Goal: Task Accomplishment & Management: Manage account settings

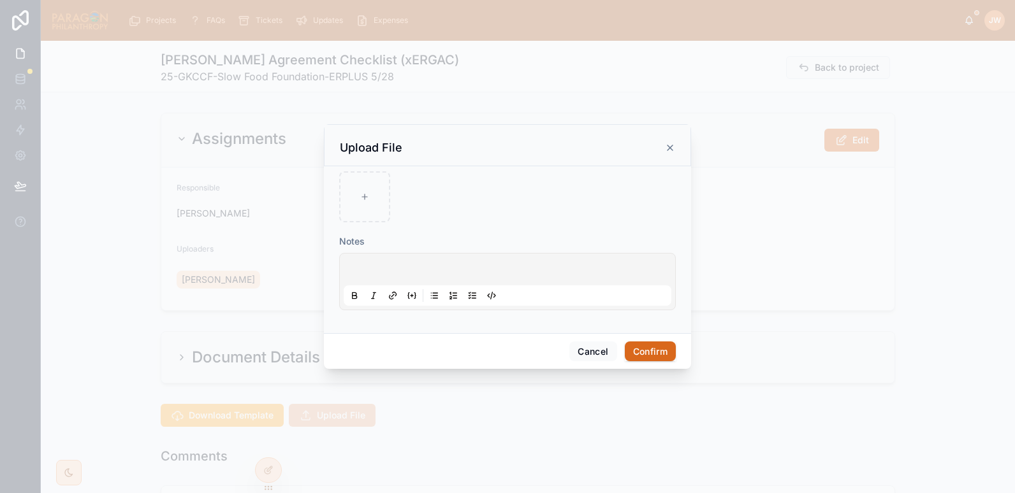
scroll to position [235, 0]
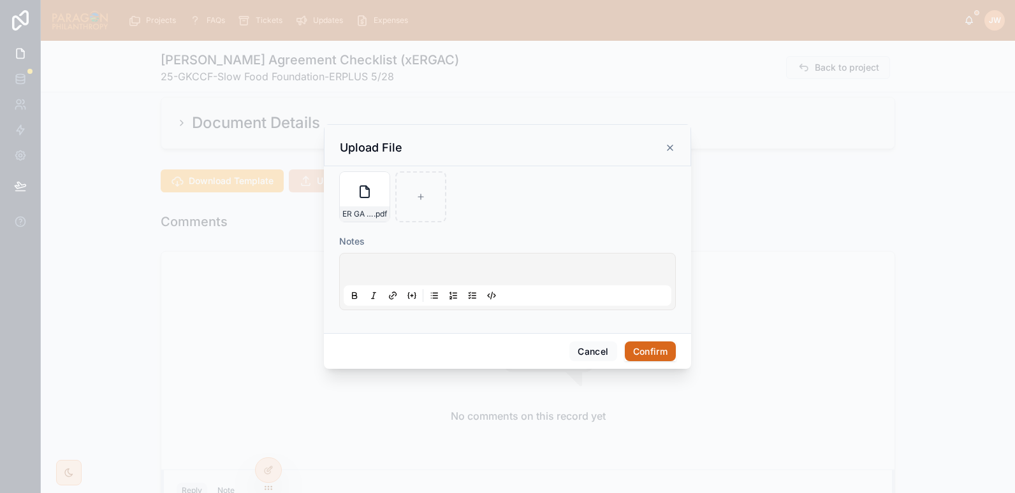
click at [648, 356] on button "Confirm" at bounding box center [650, 352] width 51 height 20
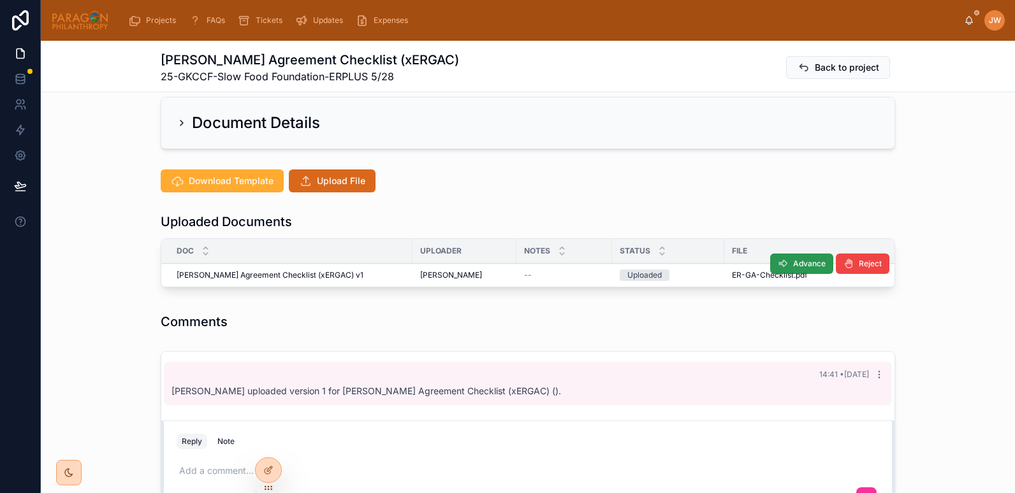
click at [793, 264] on span "Advance" at bounding box center [809, 264] width 33 height 10
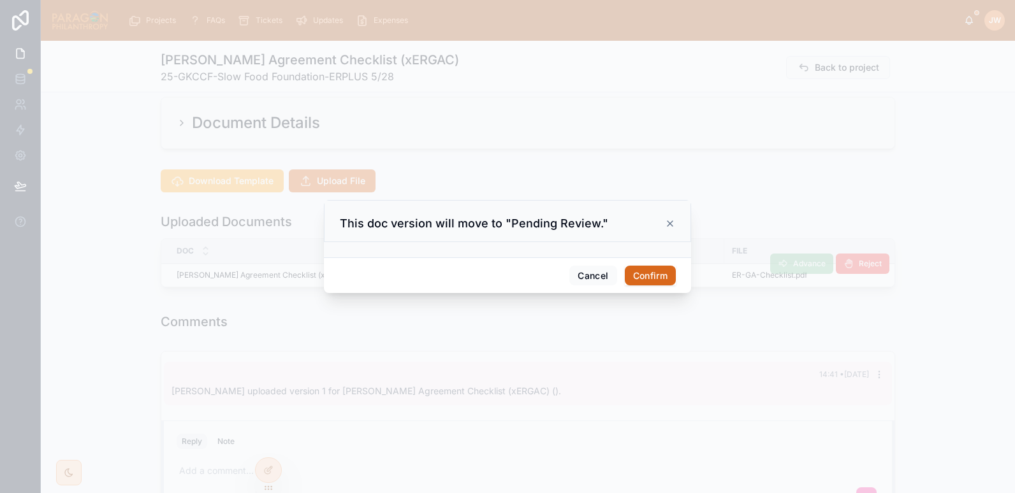
click at [635, 272] on button "Confirm" at bounding box center [650, 276] width 51 height 20
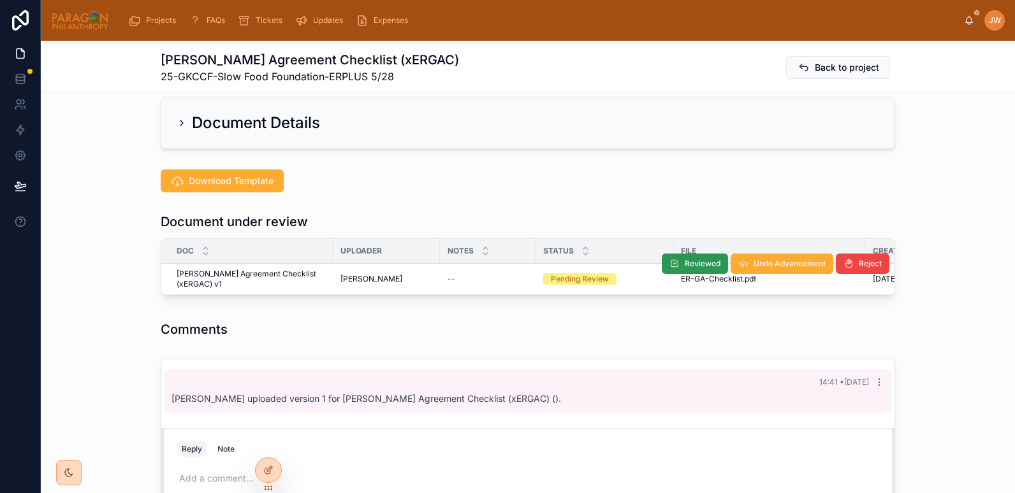
click at [676, 263] on button "Reviewed" at bounding box center [695, 264] width 66 height 20
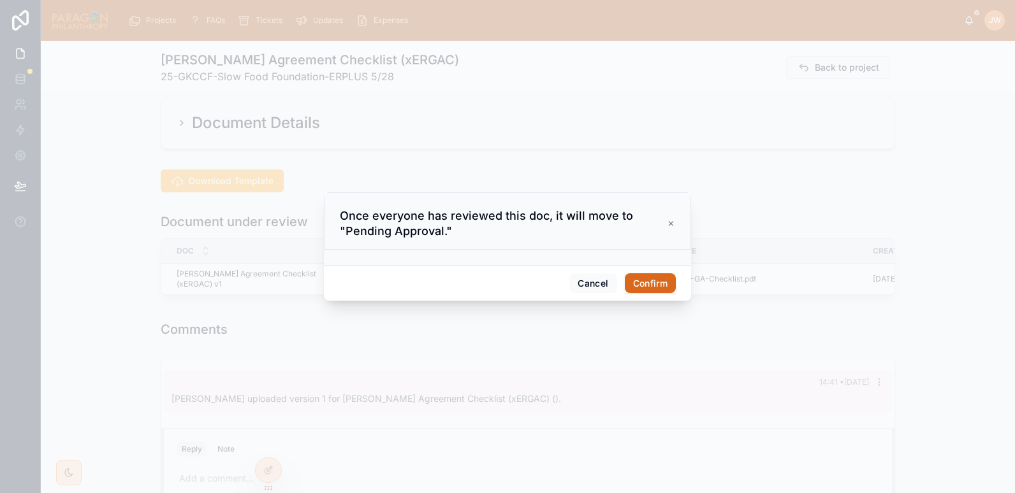
click at [657, 280] on button "Confirm" at bounding box center [650, 283] width 51 height 20
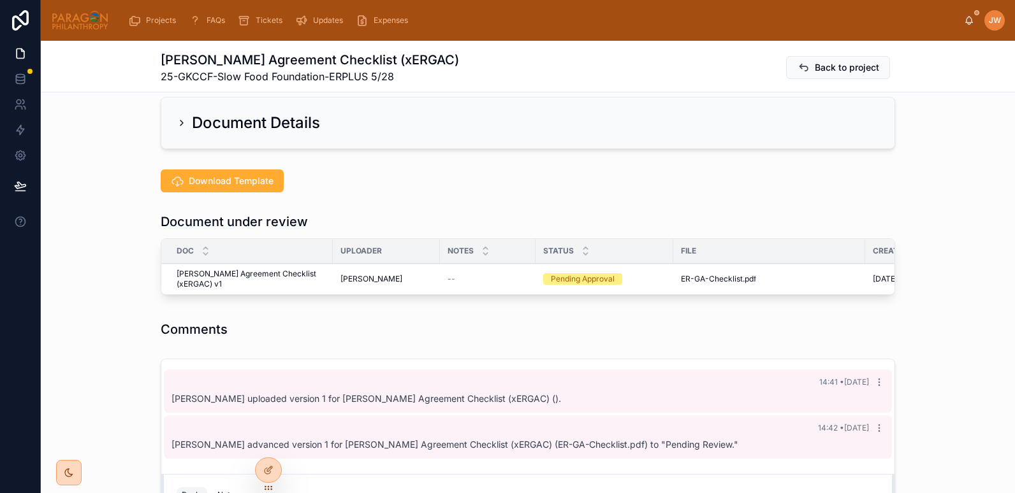
scroll to position [322, 0]
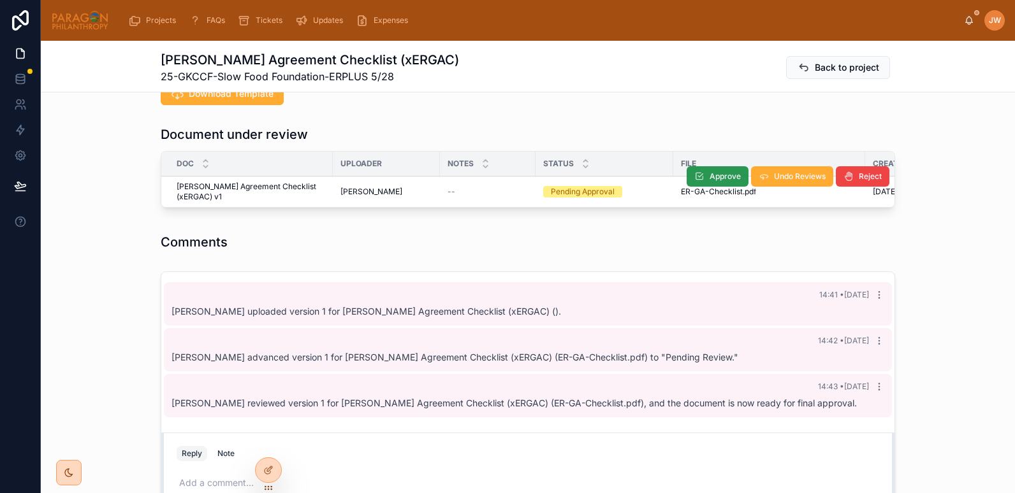
click at [716, 174] on span "Approve" at bounding box center [724, 176] width 31 height 10
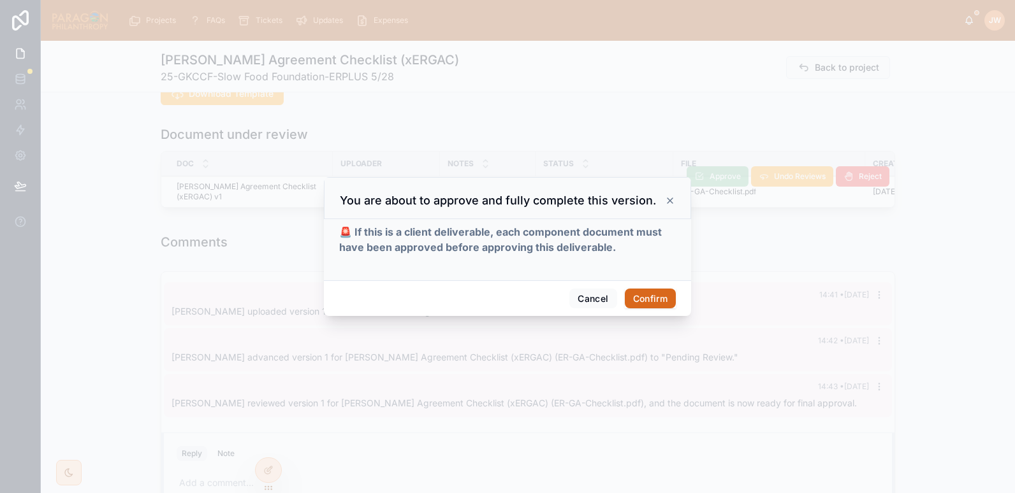
click at [643, 293] on button "Confirm" at bounding box center [650, 299] width 51 height 20
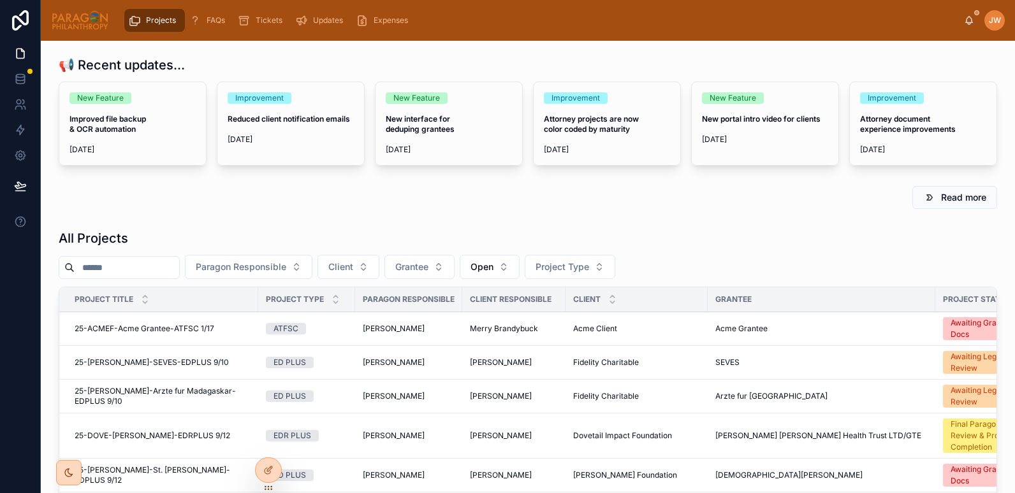
click at [163, 268] on input "text" at bounding box center [127, 268] width 105 height 18
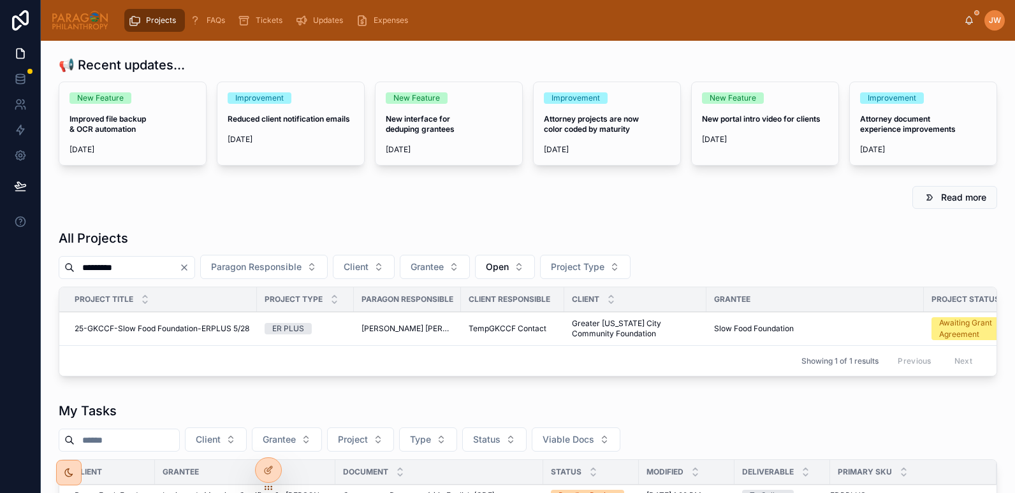
type input "*********"
click at [127, 328] on span "25-GKCCF-Slow Food Foundation-ERPLUS 5/28" at bounding box center [162, 329] width 175 height 10
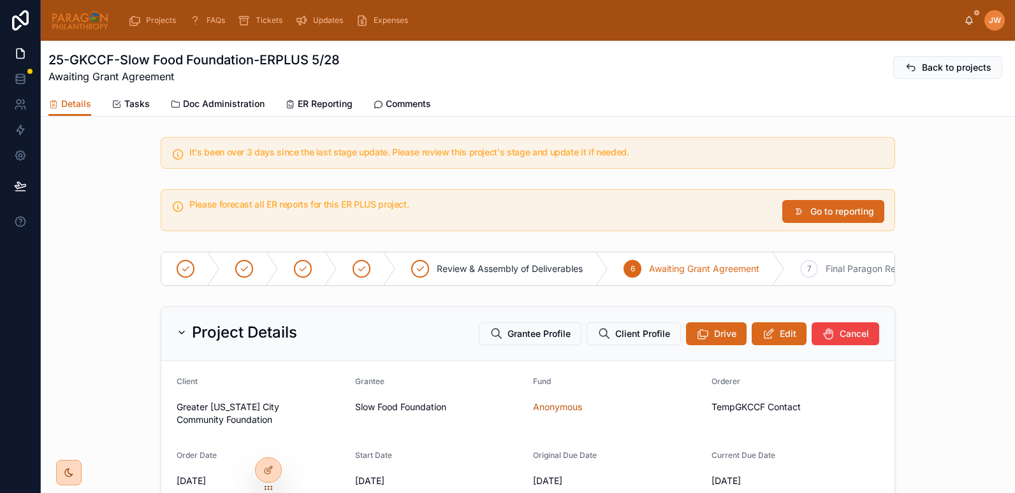
click at [212, 106] on span "Doc Administration" at bounding box center [224, 104] width 82 height 13
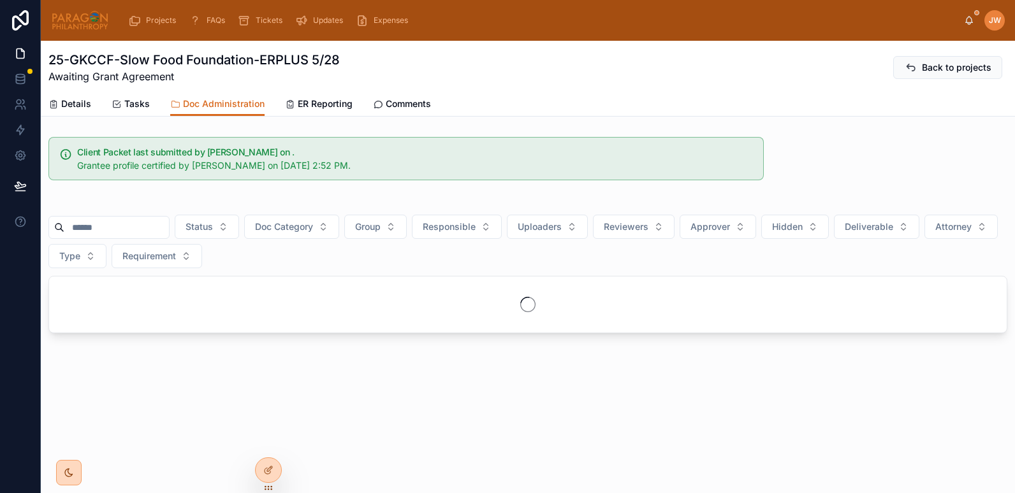
click at [124, 227] on input "text" at bounding box center [116, 228] width 105 height 18
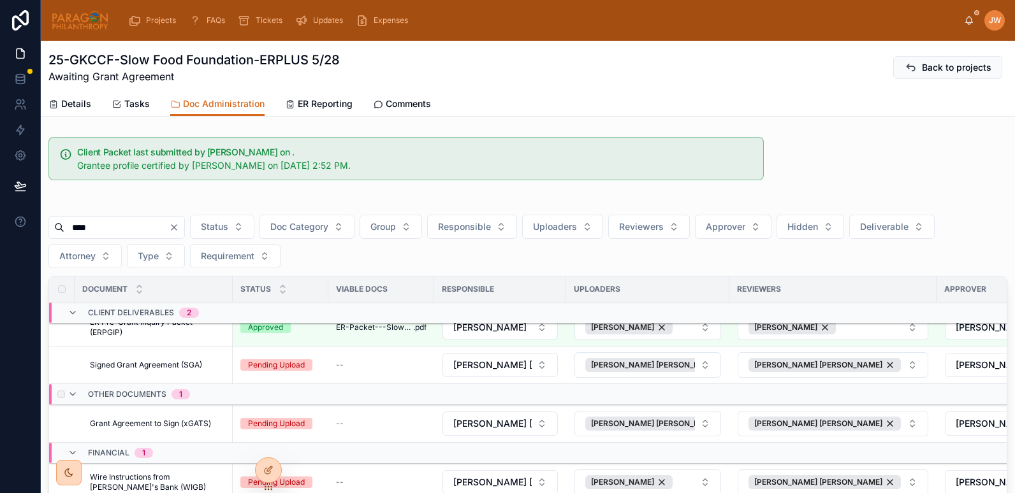
scroll to position [120, 0]
type input "****"
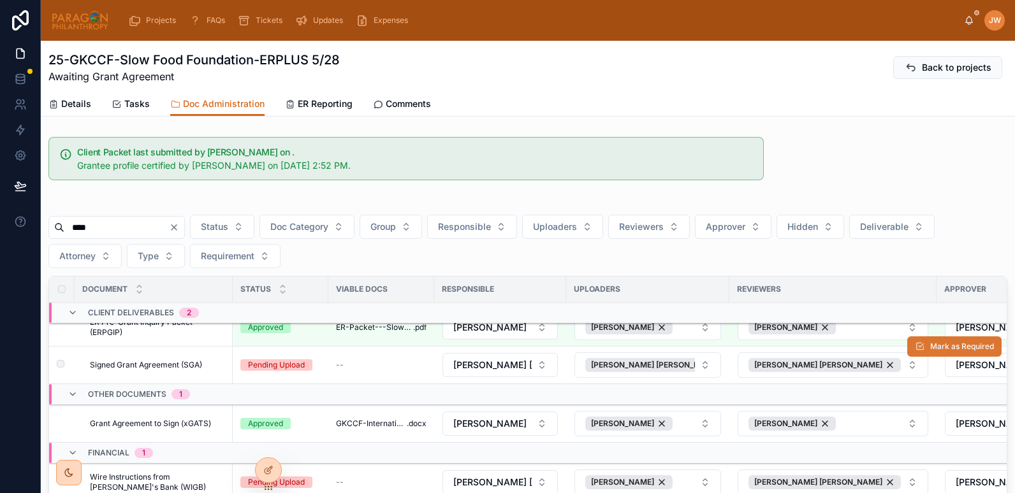
click at [943, 342] on span "Mark as Required" at bounding box center [962, 347] width 64 height 10
click at [139, 360] on span "Signed Grant Agreement (SGA)" at bounding box center [146, 365] width 112 height 10
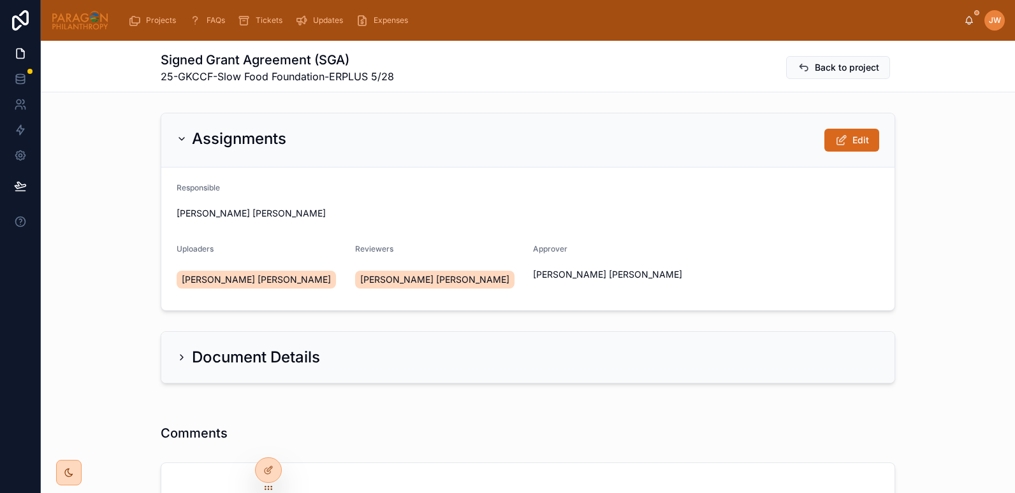
drag, startPoint x: 183, startPoint y: 352, endPoint x: 454, endPoint y: 13, distance: 434.0
click at [183, 352] on div "Document Details" at bounding box center [248, 357] width 143 height 20
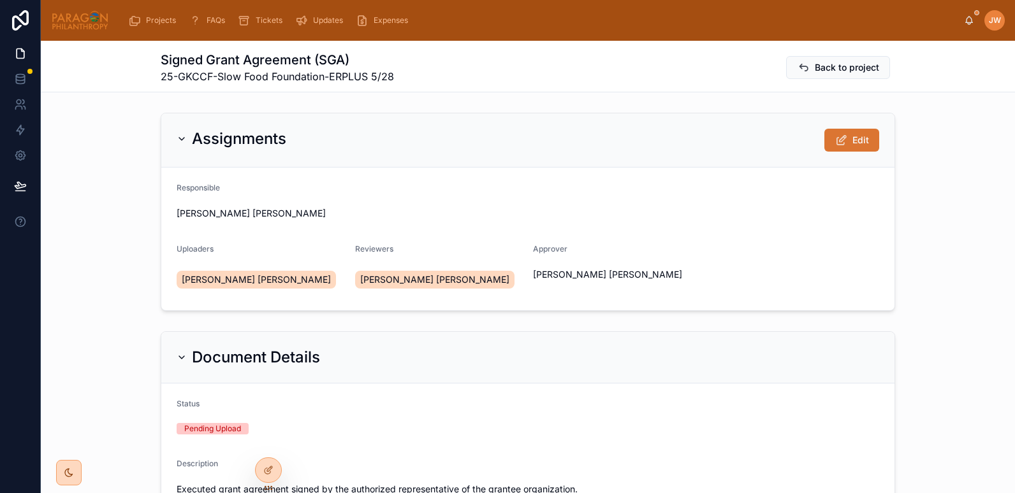
click at [838, 141] on icon at bounding box center [840, 140] width 13 height 13
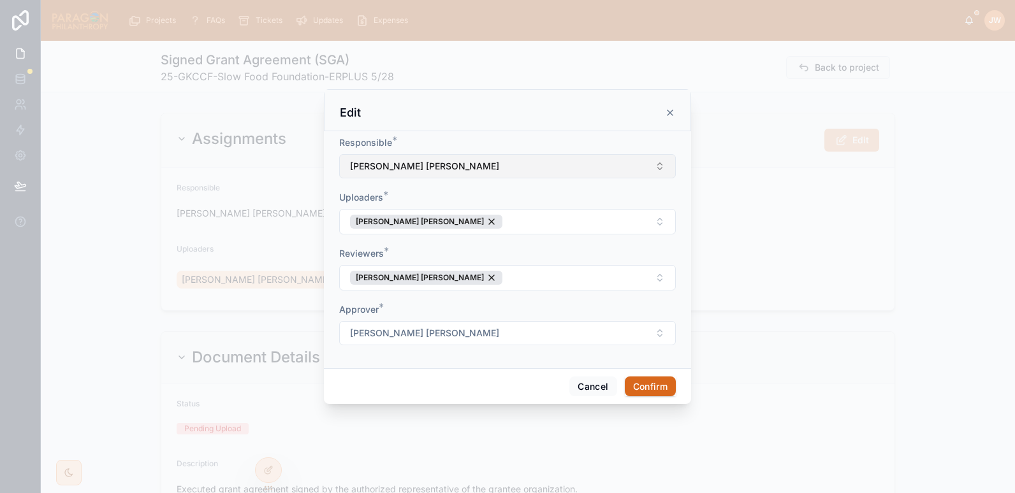
click at [471, 164] on button "Brooke Barrera Sheldon" at bounding box center [507, 166] width 337 height 24
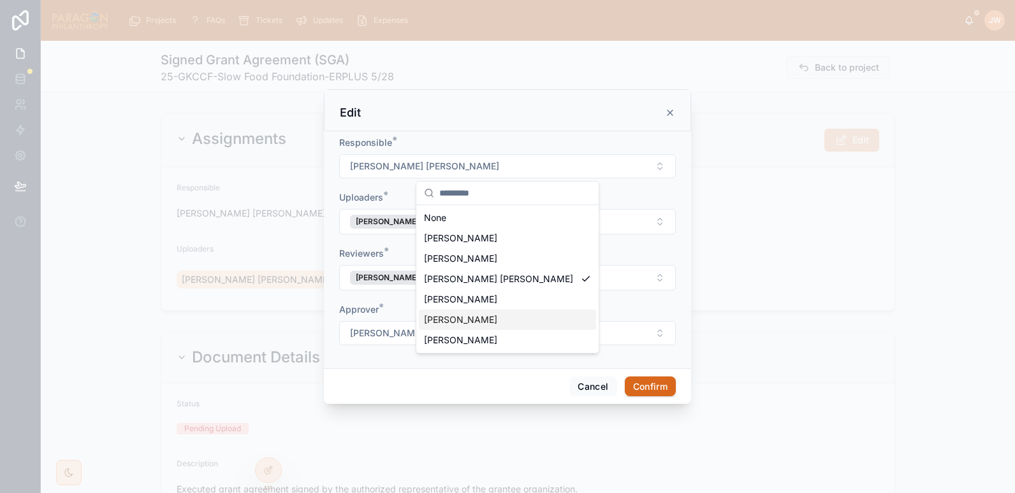
click at [438, 318] on span "[PERSON_NAME]" at bounding box center [460, 320] width 73 height 13
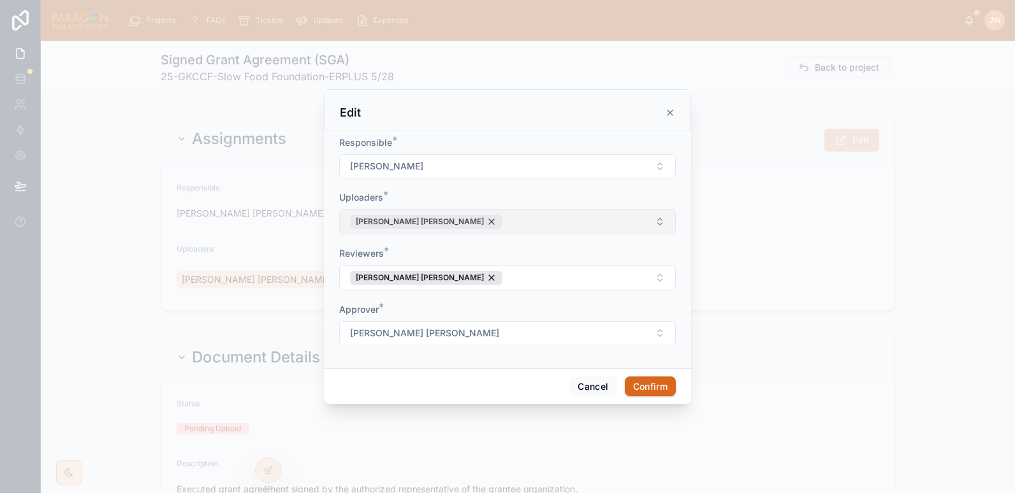
click at [449, 223] on div "Brooke Barrera Sheldon" at bounding box center [426, 222] width 152 height 14
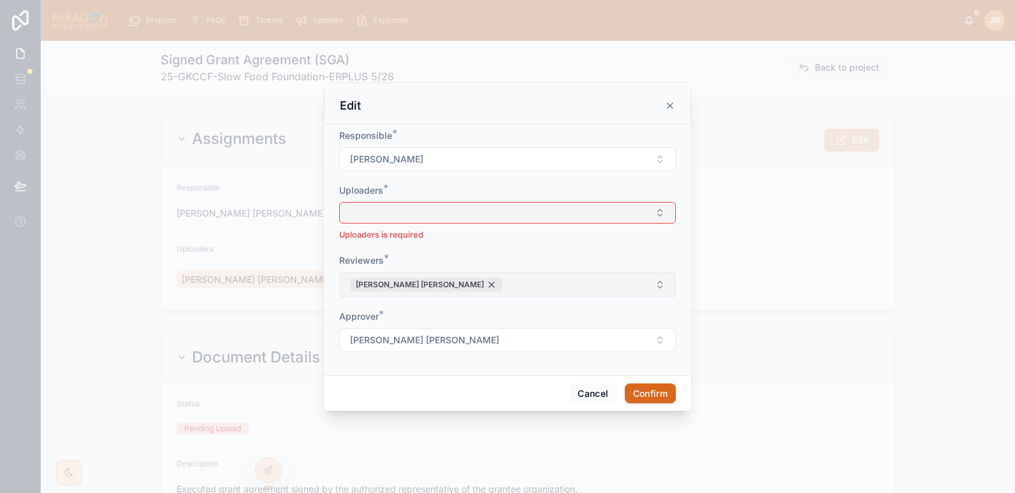
click at [449, 285] on div "Brooke Barrera Sheldon" at bounding box center [426, 285] width 152 height 14
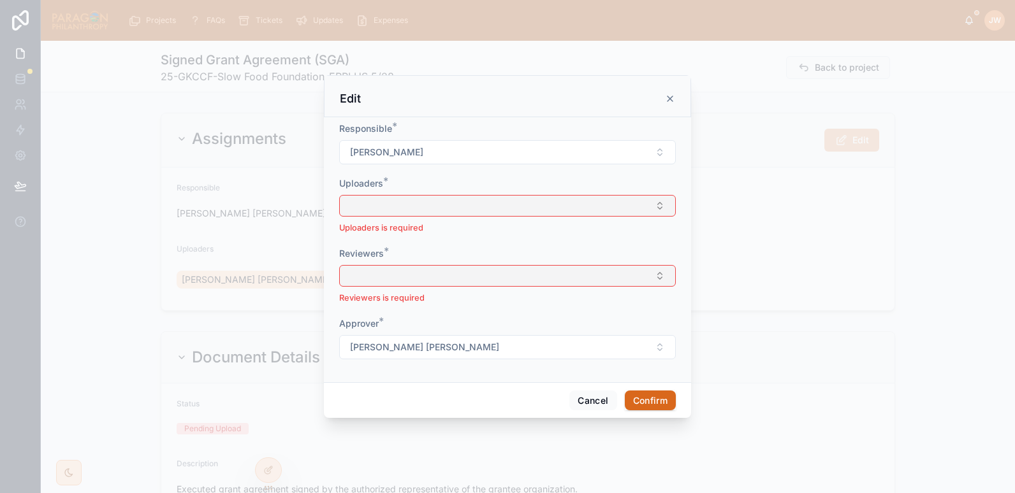
click at [370, 206] on button "Select Button" at bounding box center [507, 206] width 337 height 22
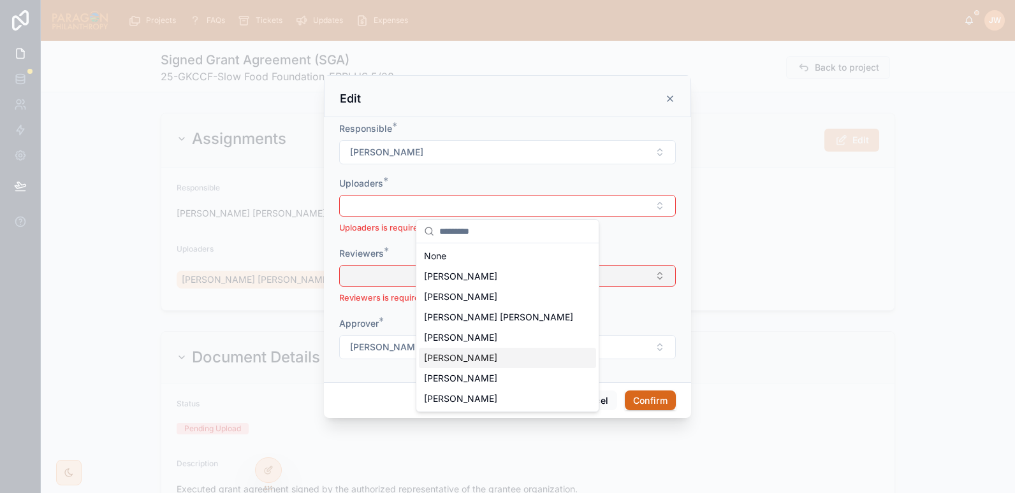
click at [440, 357] on span "[PERSON_NAME]" at bounding box center [460, 358] width 73 height 13
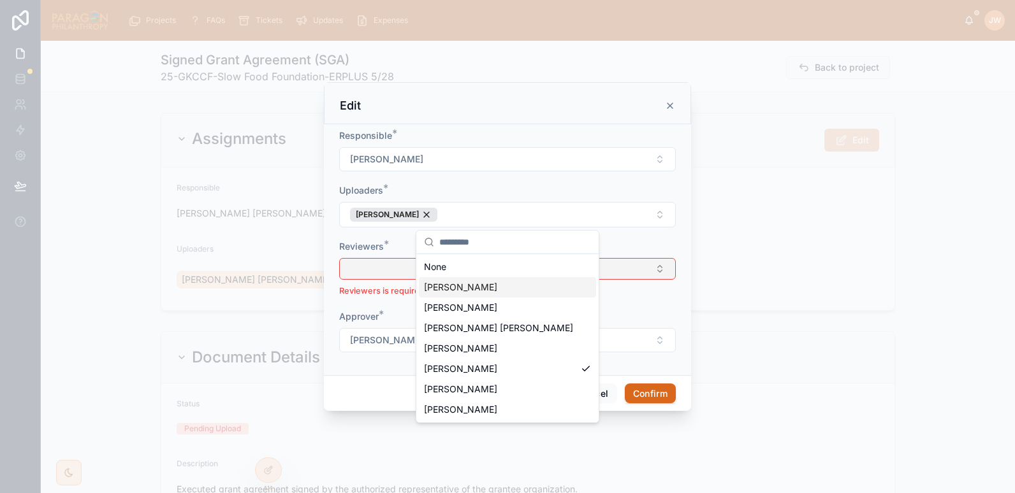
click at [370, 267] on button "Select Button" at bounding box center [507, 269] width 337 height 22
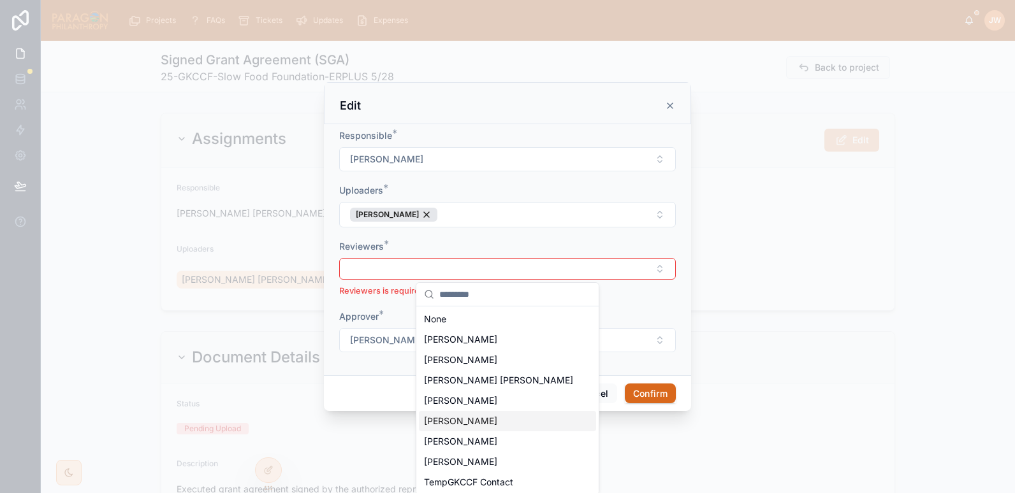
click at [451, 423] on span "[PERSON_NAME]" at bounding box center [460, 421] width 73 height 13
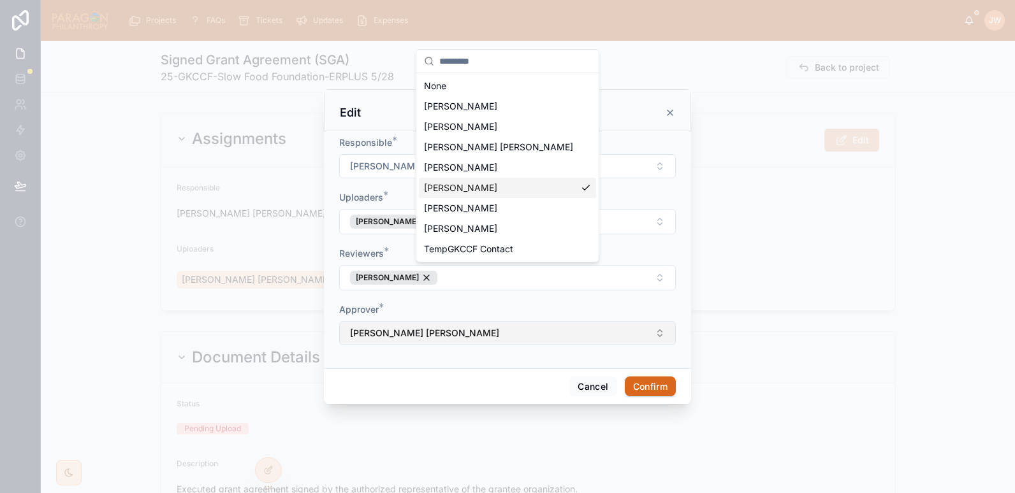
click at [461, 338] on div "Projects FAQs Tickets Updates Expenses JW Jessica Watkins Signed Grant Agreemen…" at bounding box center [507, 246] width 1015 height 493
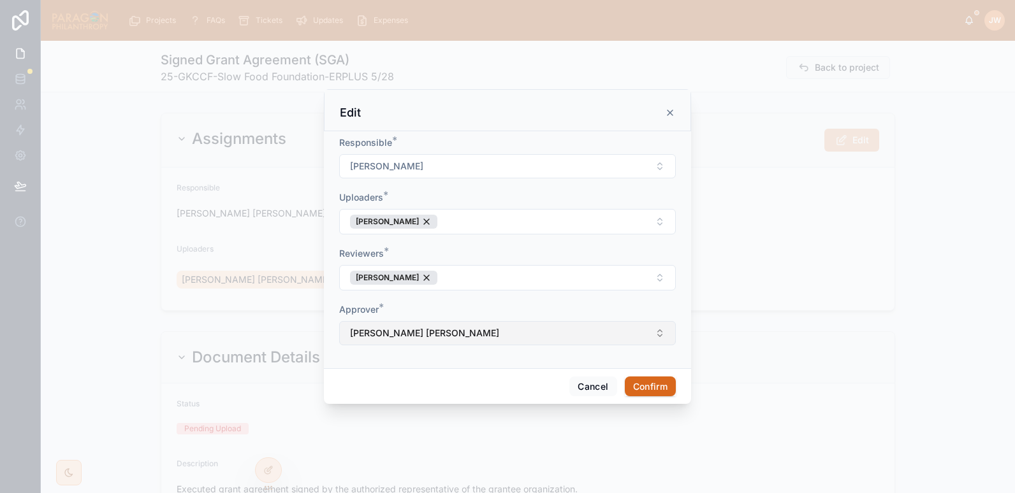
click at [392, 331] on span "Brooke Barrera Sheldon" at bounding box center [424, 333] width 149 height 13
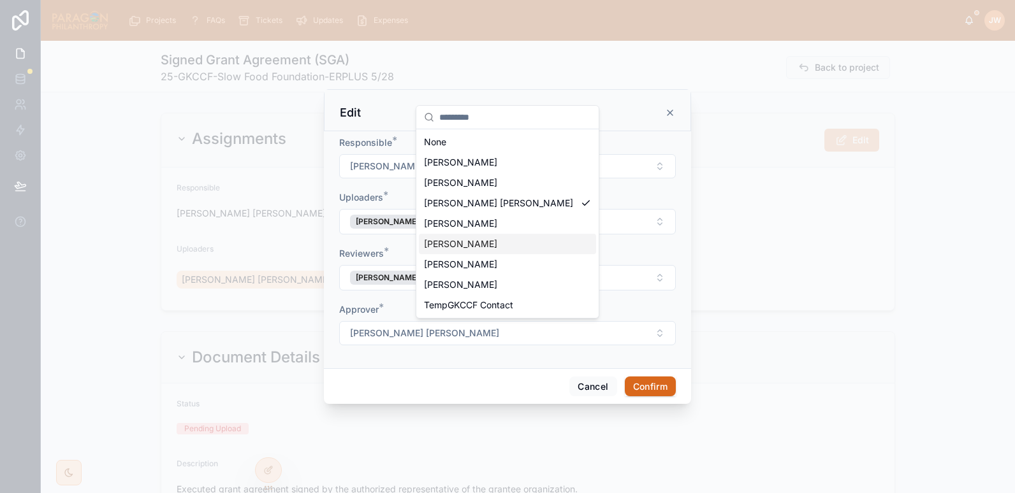
click at [465, 249] on span "[PERSON_NAME]" at bounding box center [460, 244] width 73 height 13
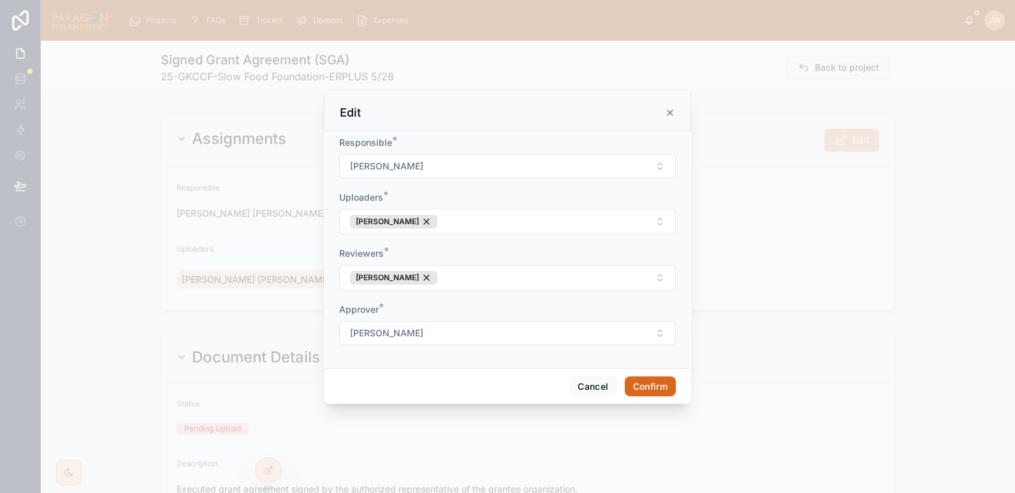
click at [643, 391] on button "Confirm" at bounding box center [650, 387] width 51 height 20
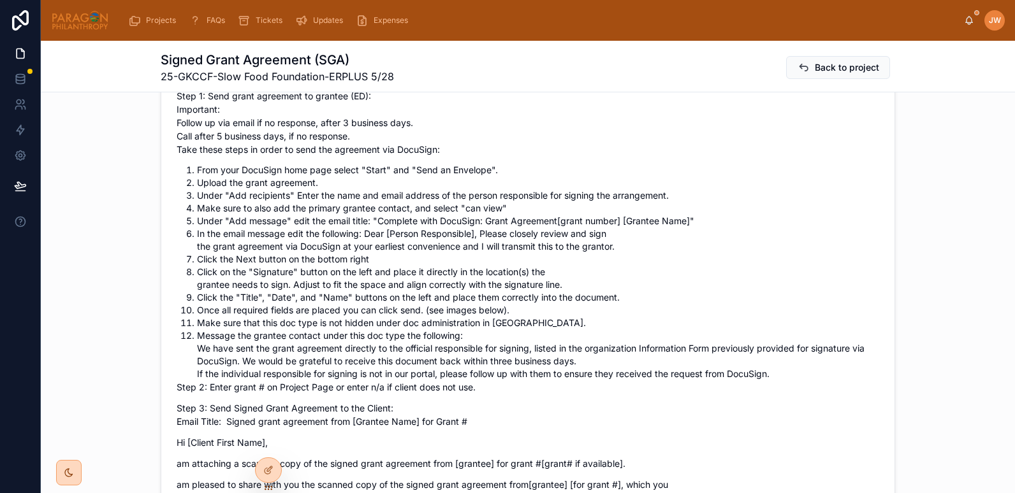
scroll to position [553, 0]
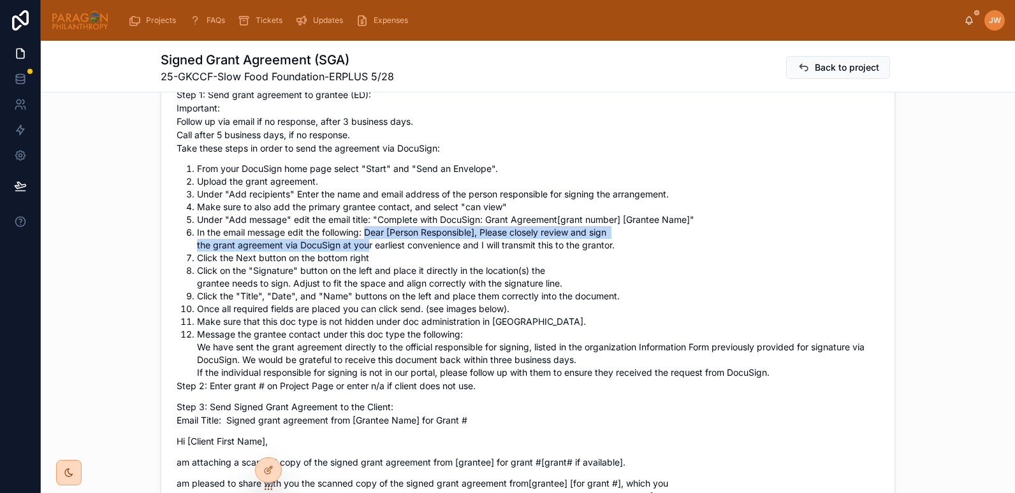
click at [363, 236] on li "In the email message edit the following: Dear [Person Responsible], Please clos…" at bounding box center [538, 238] width 682 height 25
drag, startPoint x: 362, startPoint y: 235, endPoint x: 637, endPoint y: 250, distance: 275.8
click at [637, 250] on li "In the email message edit the following: Dear [Person Responsible], Please clos…" at bounding box center [538, 238] width 682 height 25
copy li "Dear [Person Responsible], Please closely review and sign the grant agreement v…"
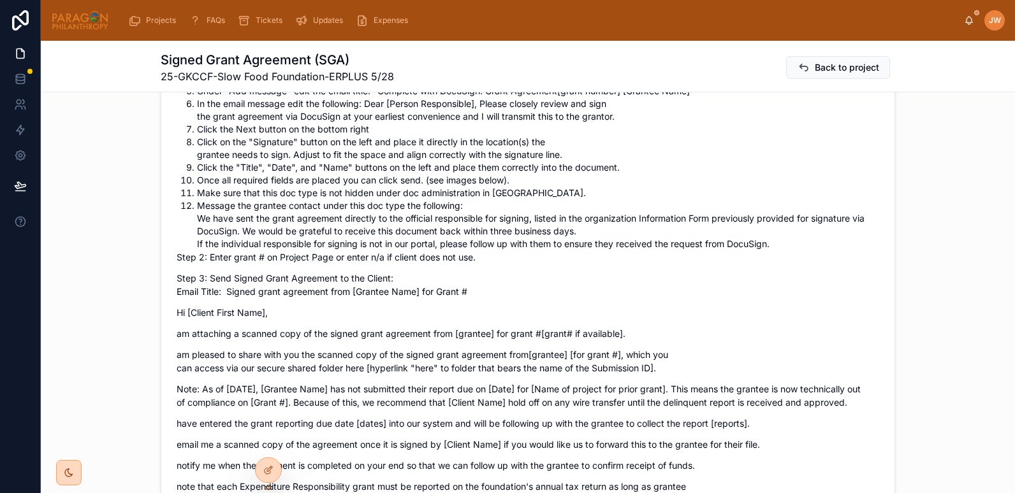
scroll to position [619, 0]
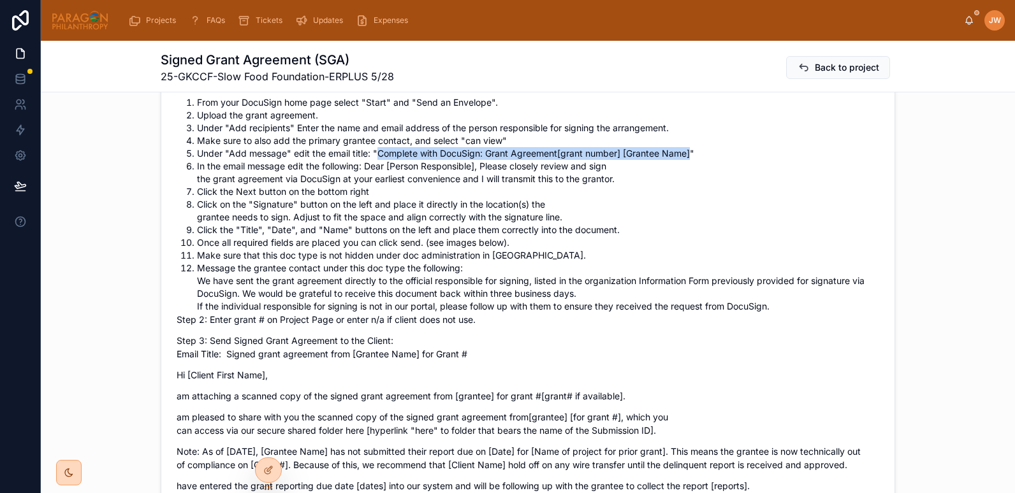
drag, startPoint x: 373, startPoint y: 152, endPoint x: 690, endPoint y: 156, distance: 316.8
click at [690, 156] on li "Under "Add message" edit the email title: "Complete with DocuSign: Grant Agreem…" at bounding box center [538, 153] width 682 height 13
copy li "Complete with DocuSign: Grant Agreement [grant number] [Grantee Name]"
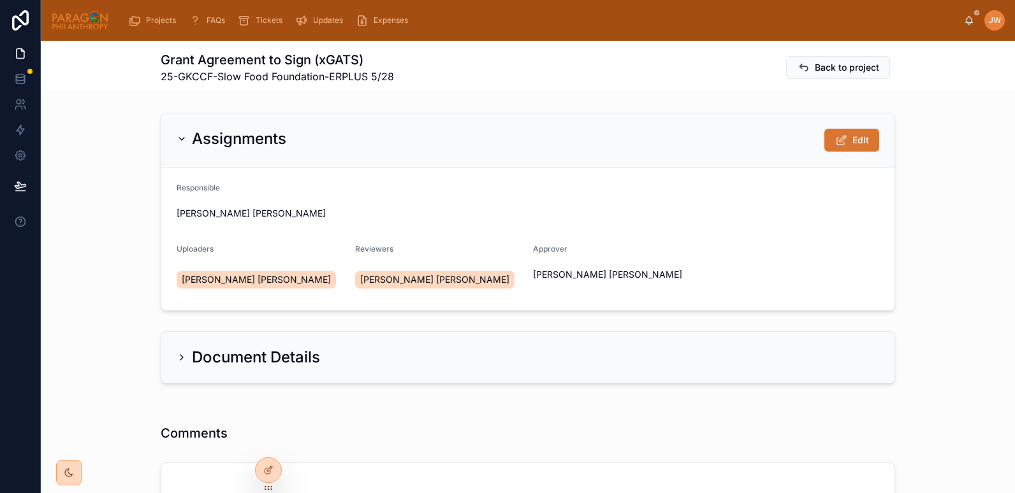
click at [842, 147] on span at bounding box center [840, 140] width 13 height 13
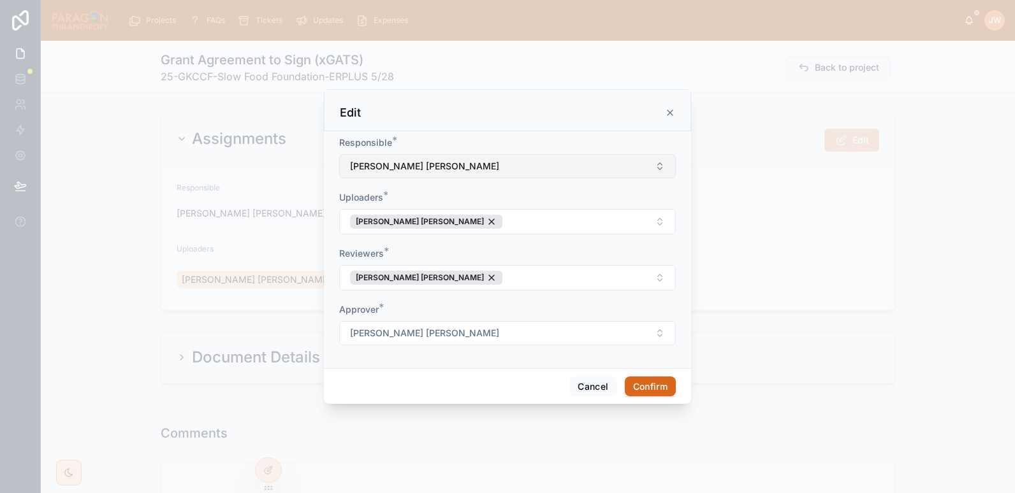
click at [451, 164] on span "Brooke Barrera Sheldon" at bounding box center [424, 166] width 149 height 13
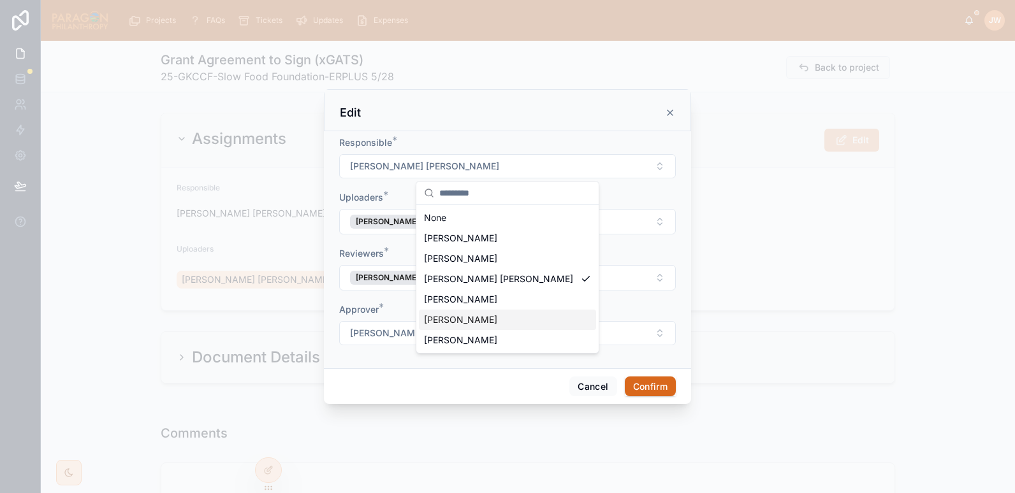
click at [451, 324] on span "[PERSON_NAME]" at bounding box center [460, 320] width 73 height 13
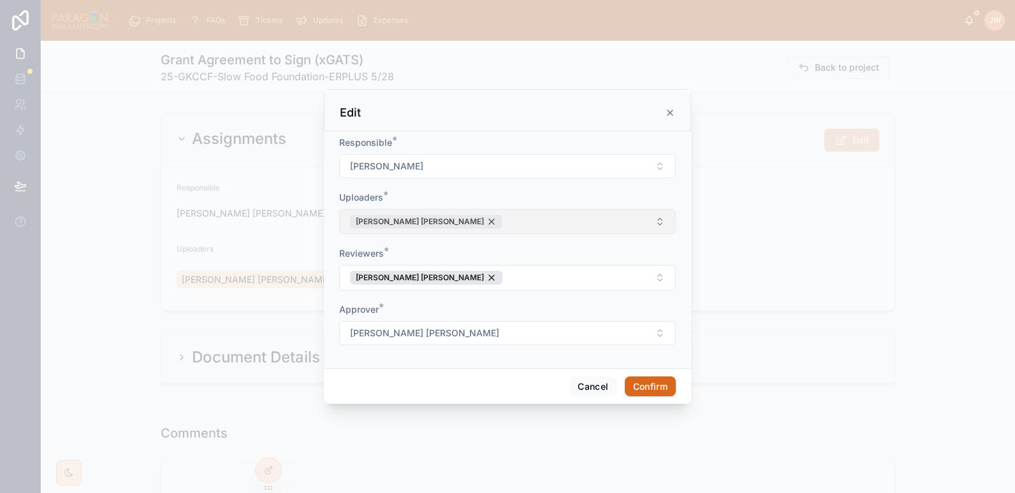
click at [453, 224] on div "Brooke Barrera Sheldon" at bounding box center [426, 222] width 152 height 14
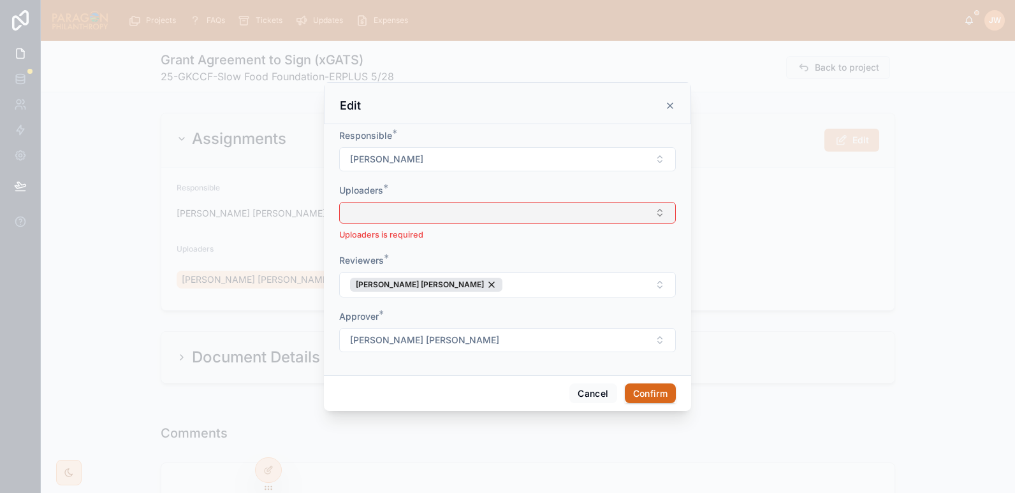
click at [442, 215] on button "Select Button" at bounding box center [507, 213] width 337 height 22
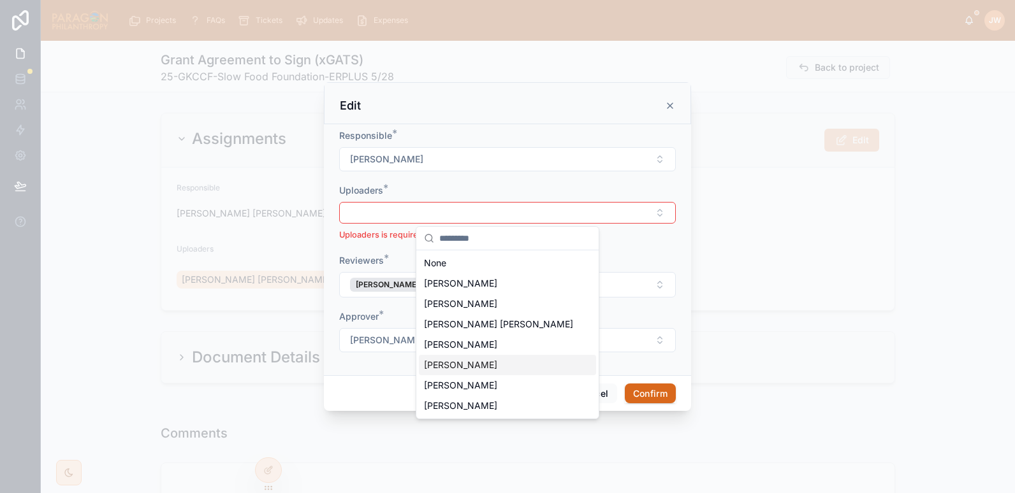
click at [457, 368] on span "[PERSON_NAME]" at bounding box center [460, 365] width 73 height 13
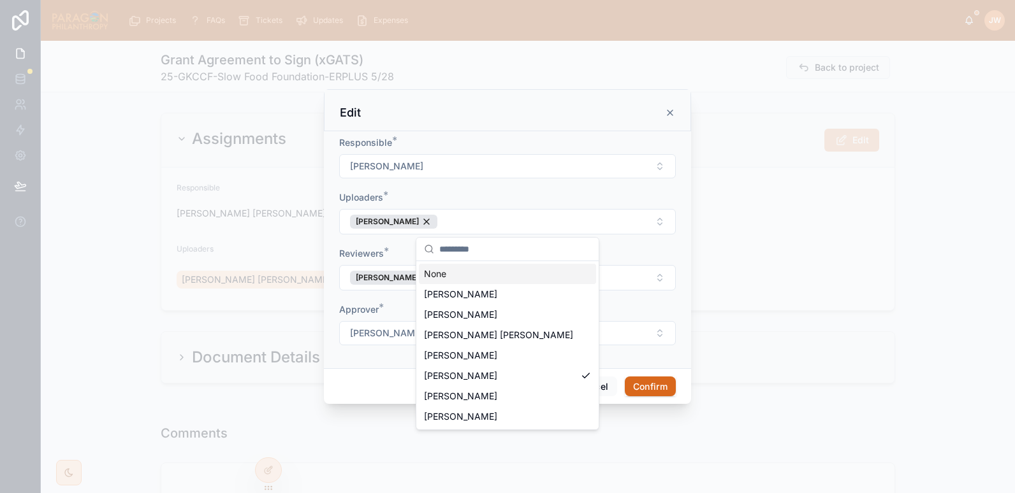
click at [384, 247] on span "*" at bounding box center [386, 251] width 5 height 13
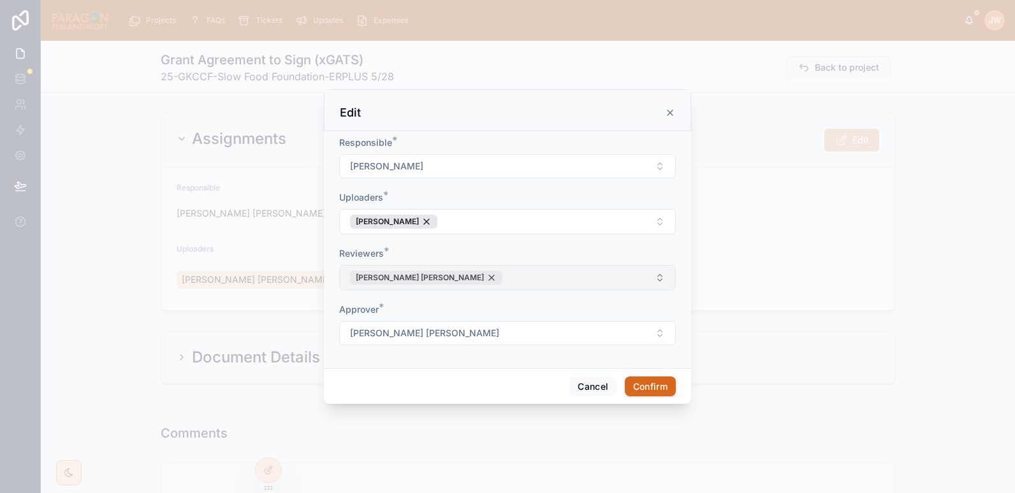
click at [454, 279] on div "Brooke Barrera Sheldon" at bounding box center [426, 278] width 152 height 14
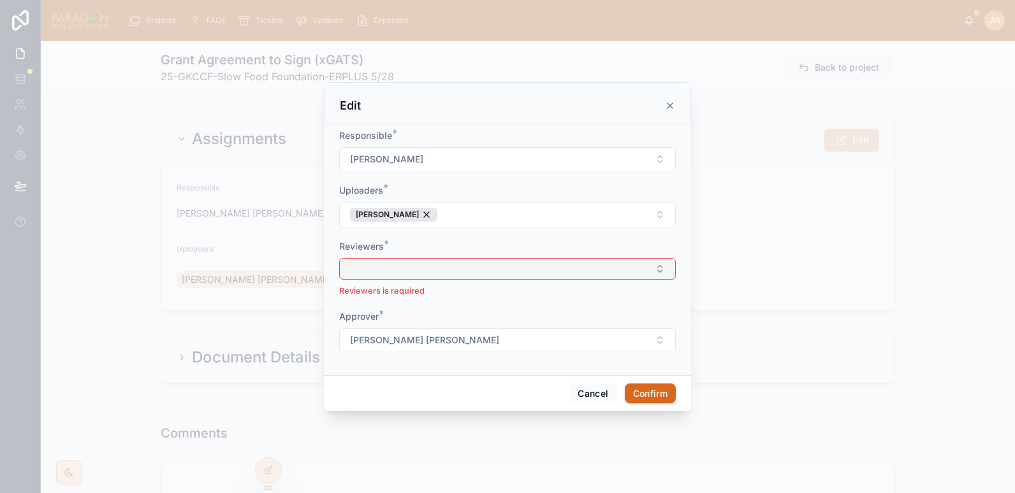
click at [435, 268] on button "Select Button" at bounding box center [507, 269] width 337 height 22
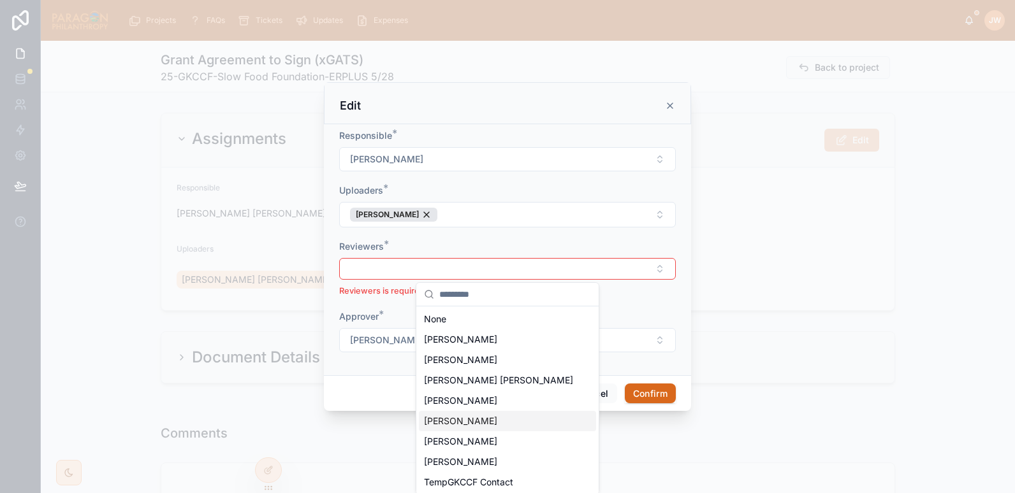
click at [445, 422] on span "[PERSON_NAME]" at bounding box center [460, 421] width 73 height 13
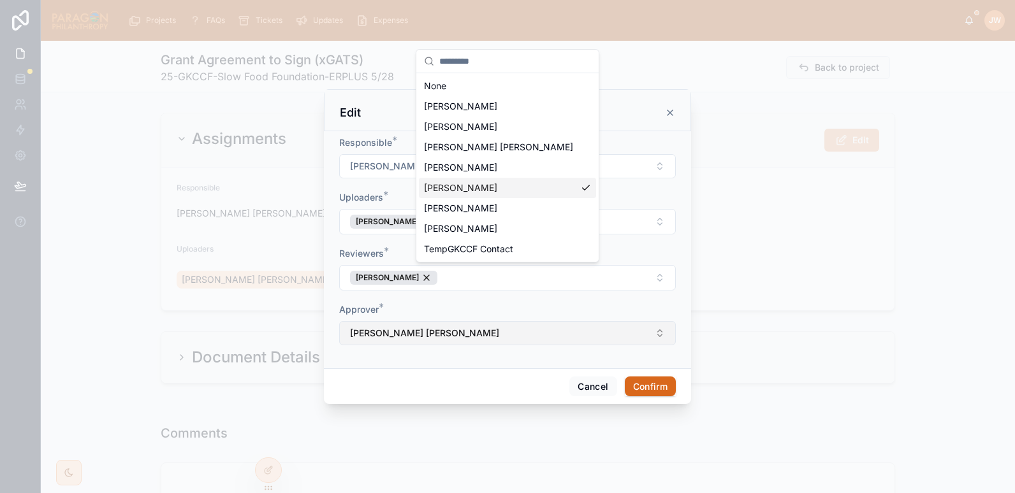
click at [417, 337] on div "Projects FAQs Tickets Updates Expenses JW Jessica Watkins Grant Agreement to Si…" at bounding box center [507, 246] width 1015 height 493
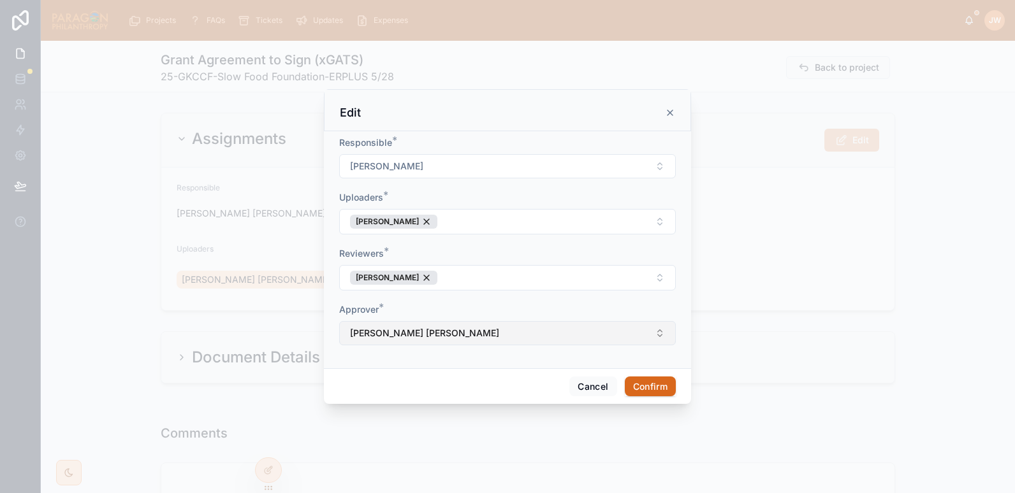
click at [474, 334] on button "Brooke Barrera Sheldon" at bounding box center [507, 333] width 337 height 24
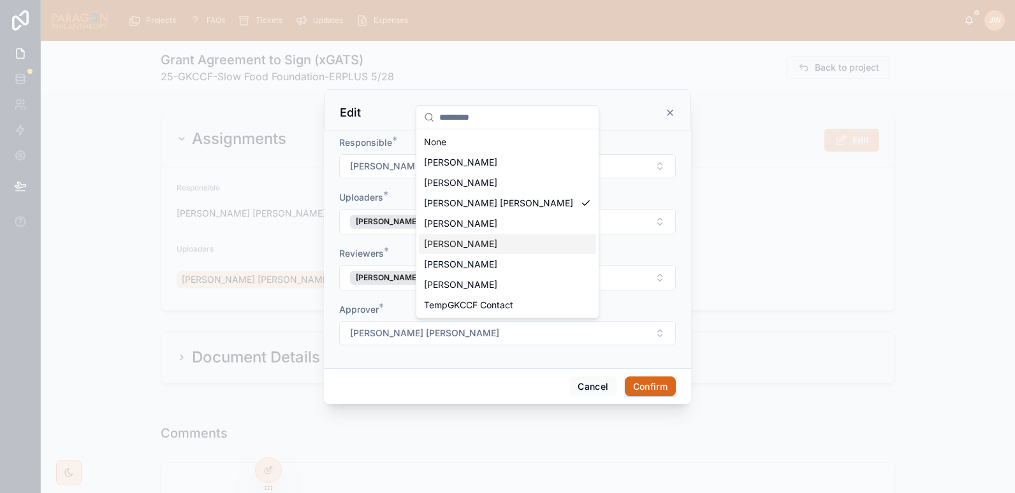
click at [460, 250] on span "[PERSON_NAME]" at bounding box center [460, 244] width 73 height 13
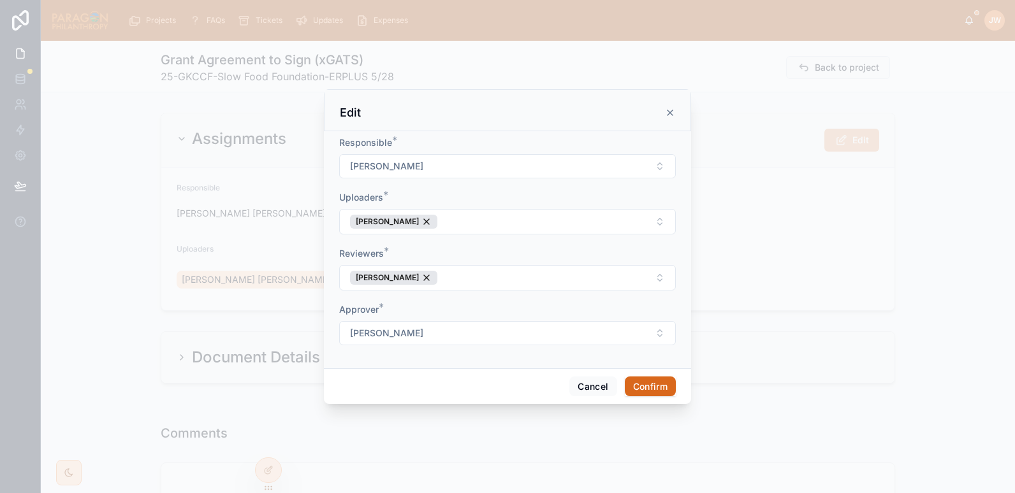
click at [640, 386] on button "Confirm" at bounding box center [650, 387] width 51 height 20
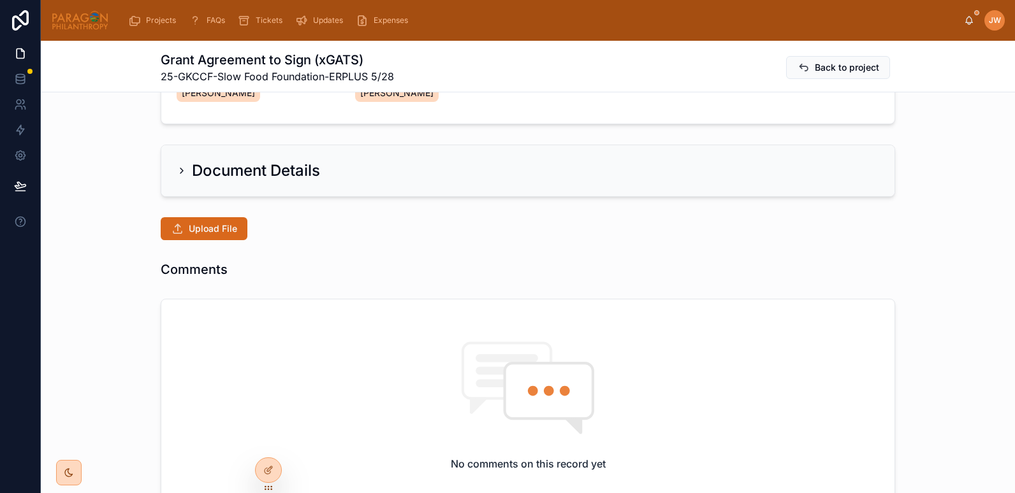
scroll to position [190, 0]
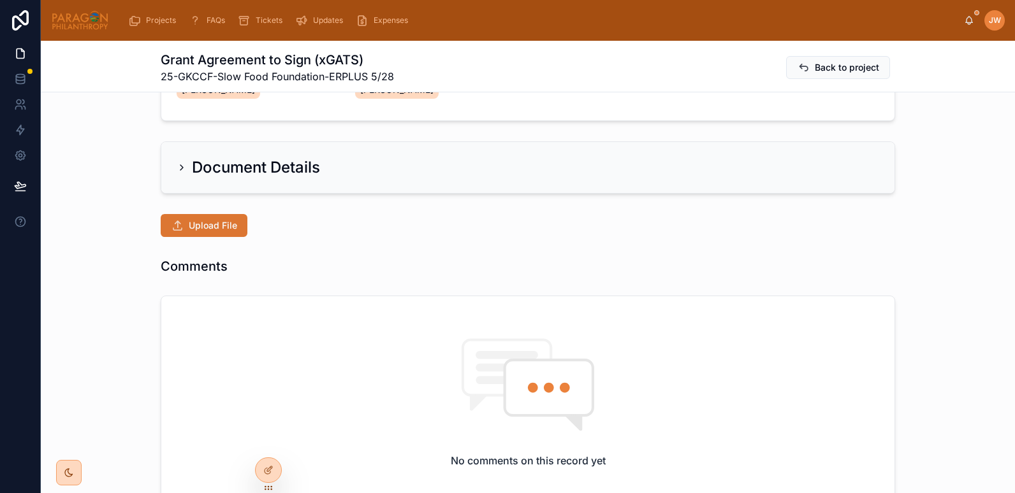
click at [216, 235] on button "Upload File" at bounding box center [204, 225] width 87 height 23
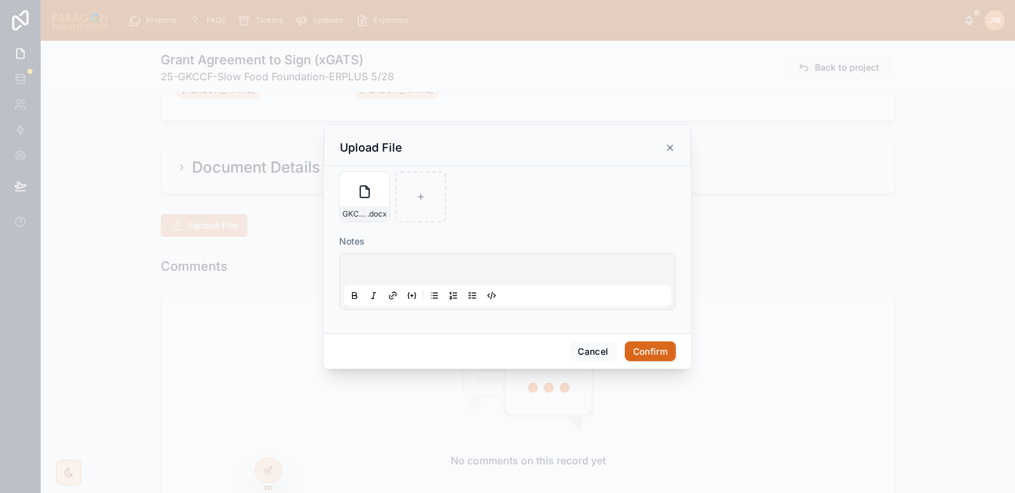
click at [649, 348] on button "Confirm" at bounding box center [650, 352] width 51 height 20
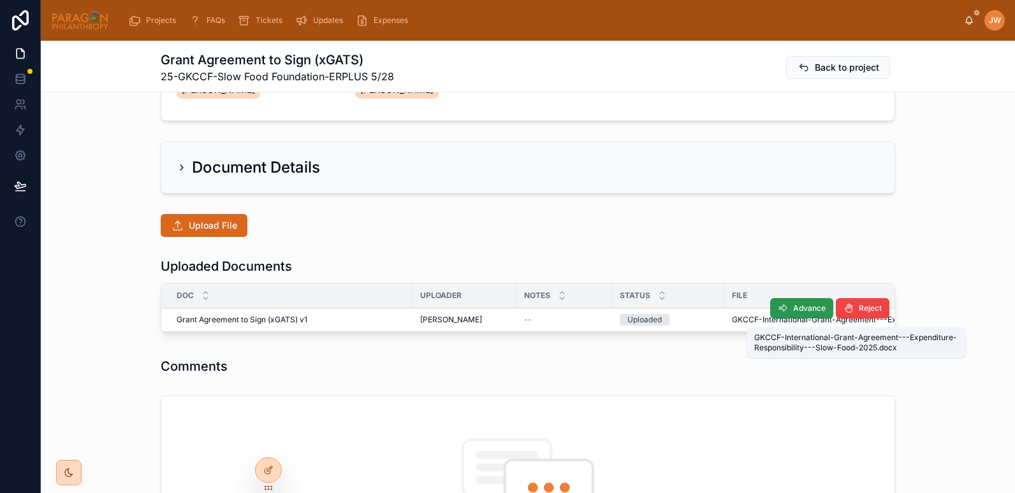
click at [778, 313] on icon at bounding box center [783, 308] width 10 height 10
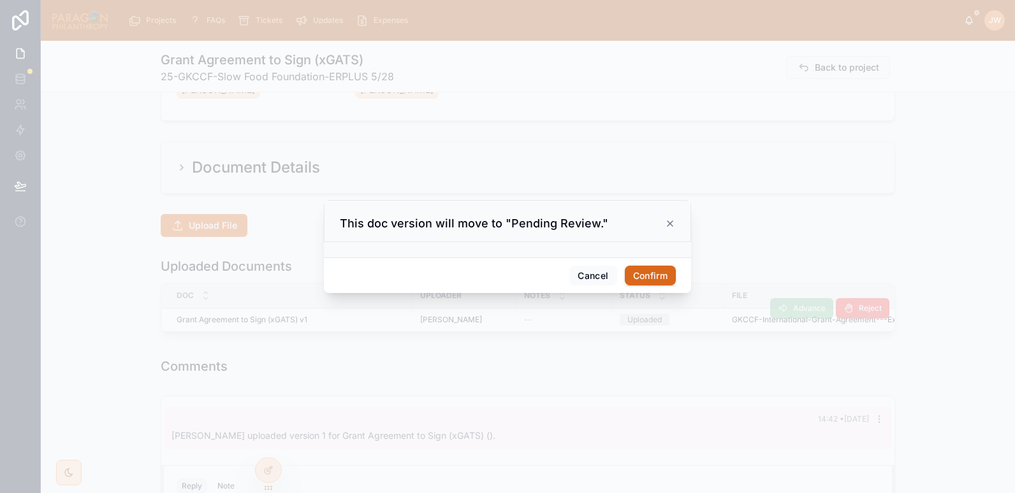
click at [651, 287] on div "Cancel Confirm" at bounding box center [507, 275] width 367 height 36
click at [645, 277] on button "Confirm" at bounding box center [650, 276] width 51 height 20
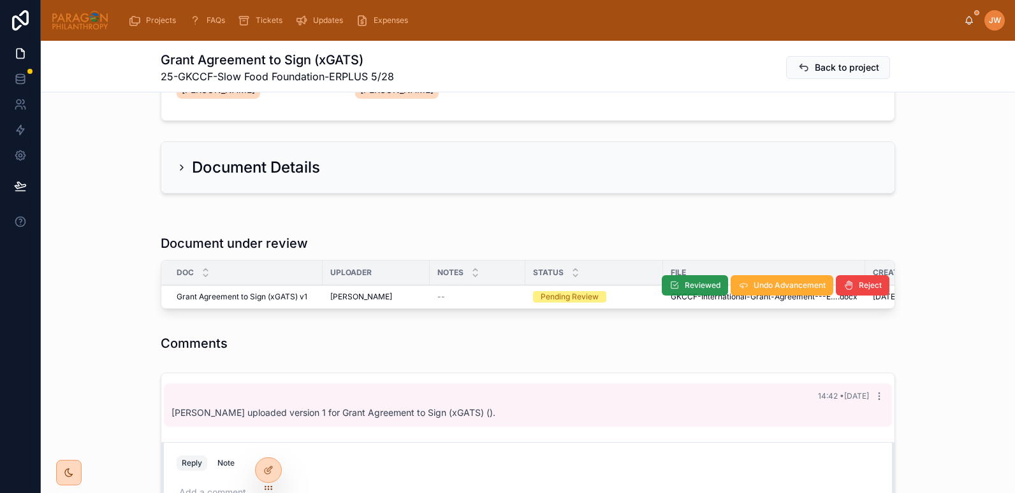
click at [685, 287] on span "Reviewed" at bounding box center [703, 285] width 36 height 10
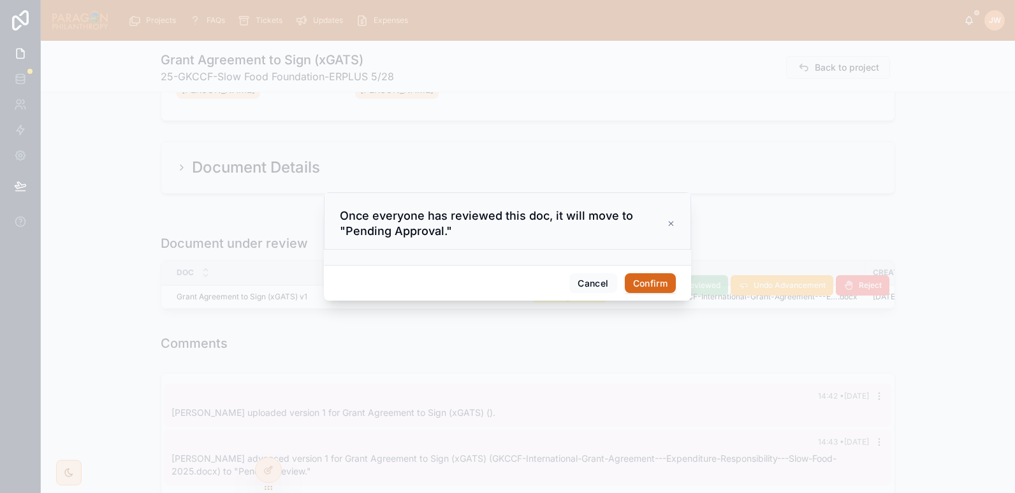
click at [648, 287] on button "Confirm" at bounding box center [650, 283] width 51 height 20
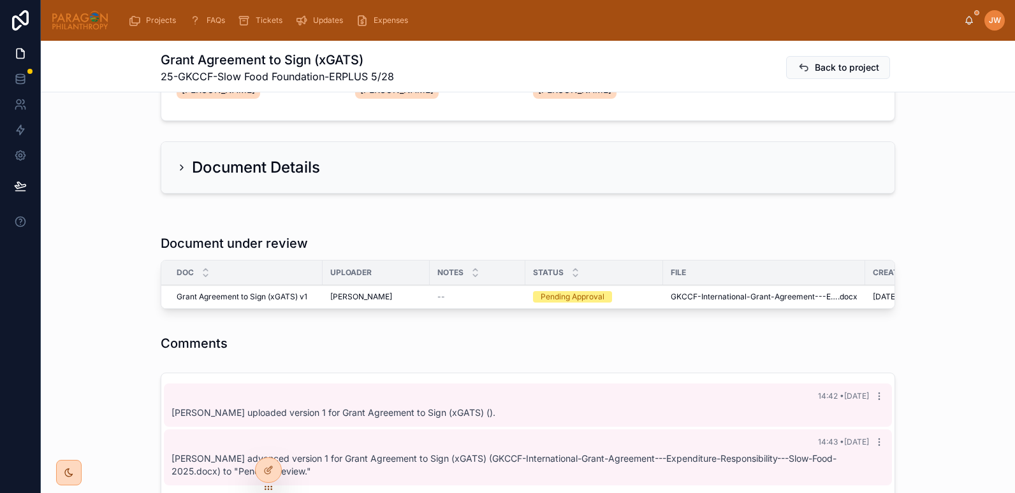
click at [706, 279] on div "File" at bounding box center [764, 273] width 202 height 20
click at [709, 286] on span "Approve" at bounding box center [724, 285] width 31 height 10
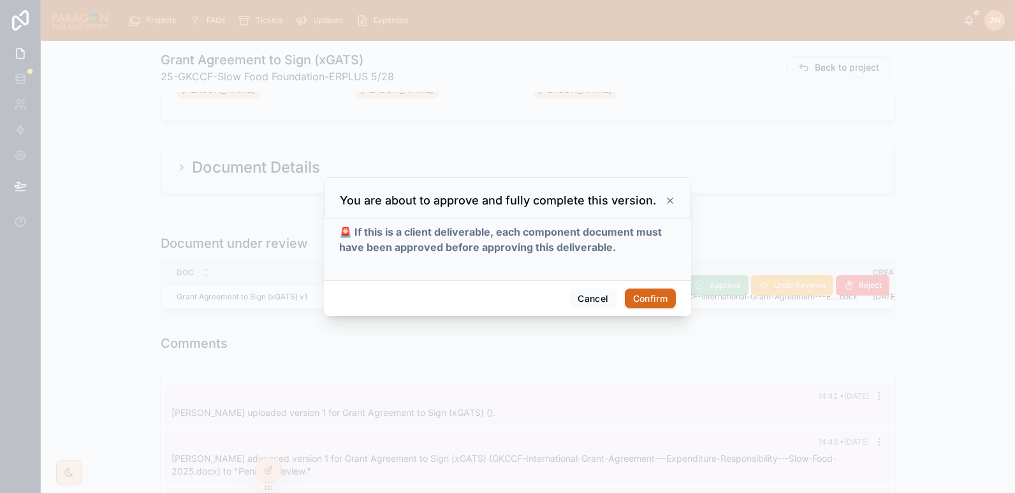
click at [660, 296] on button "Confirm" at bounding box center [650, 299] width 51 height 20
